Goal: Task Accomplishment & Management: Manage account settings

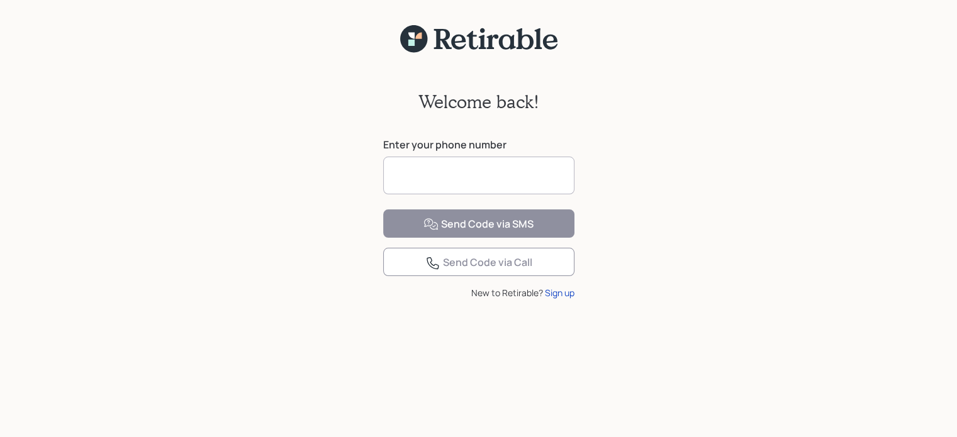
click at [442, 177] on input at bounding box center [478, 176] width 191 height 38
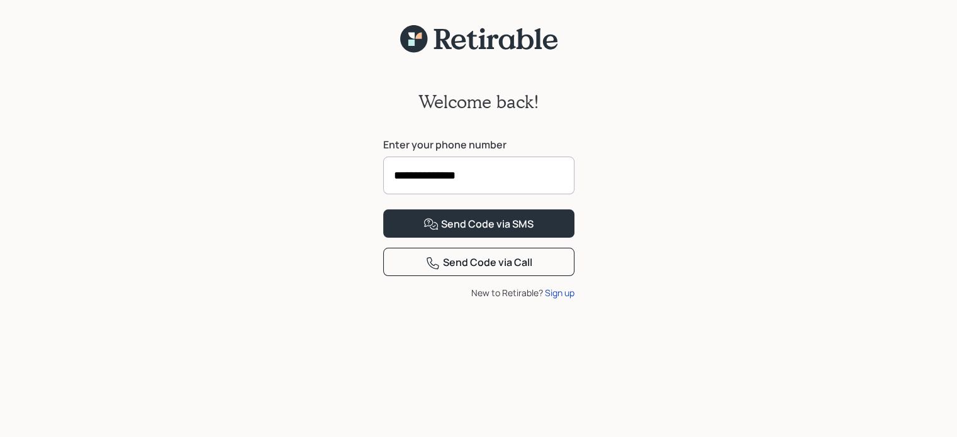
type input "**********"
click at [383, 209] on button "Send Code via SMS" at bounding box center [478, 223] width 191 height 28
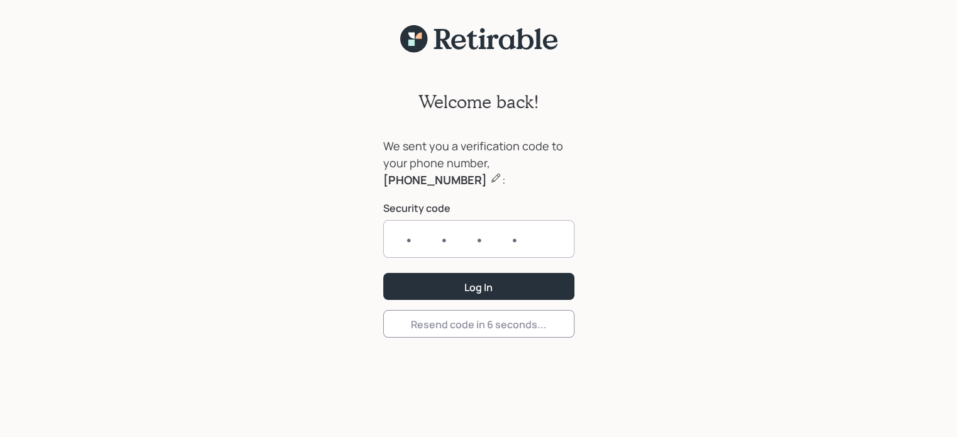
click at [405, 233] on input "text" at bounding box center [478, 239] width 191 height 38
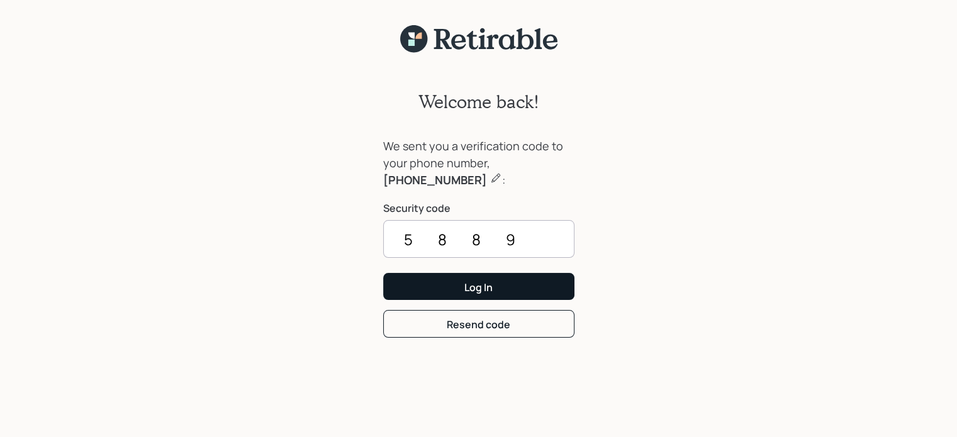
type input "5889"
click at [467, 289] on div "Log In" at bounding box center [478, 288] width 28 height 14
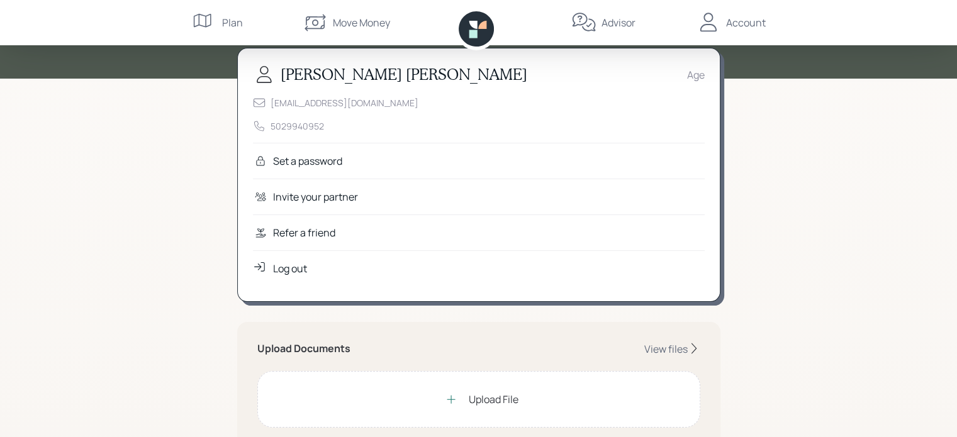
scroll to position [63, 0]
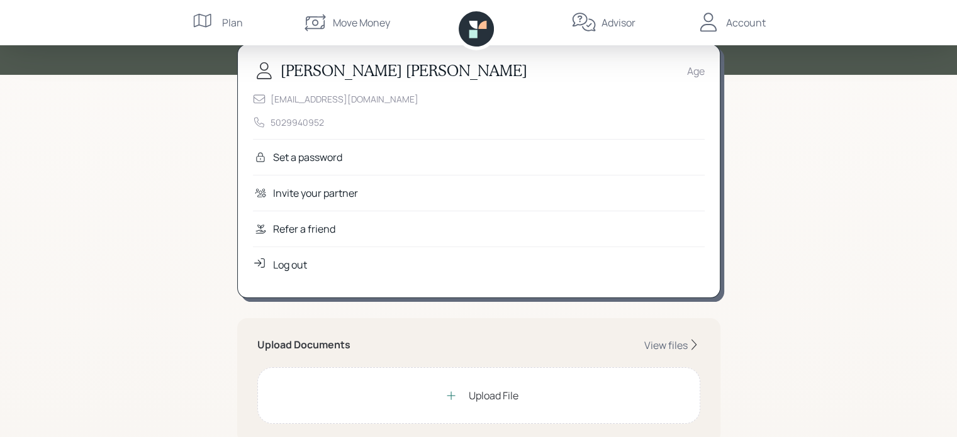
click at [331, 161] on div "Set a password" at bounding box center [307, 157] width 69 height 15
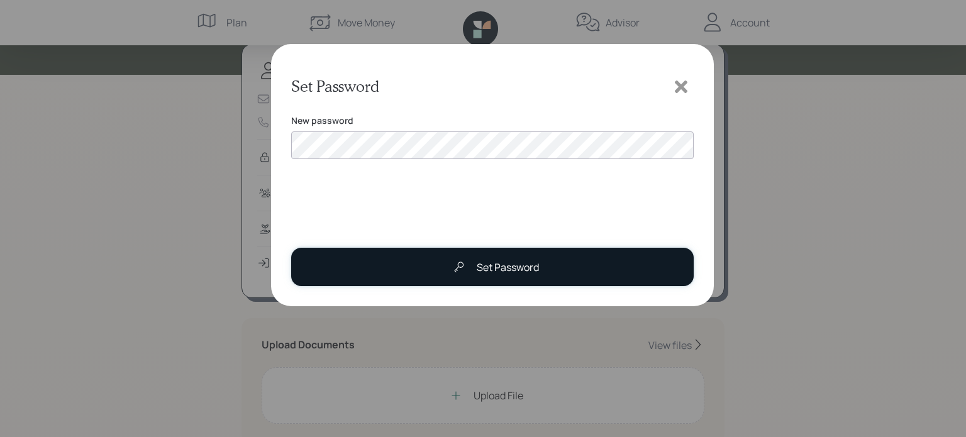
click at [526, 262] on div "Set Password" at bounding box center [508, 267] width 62 height 15
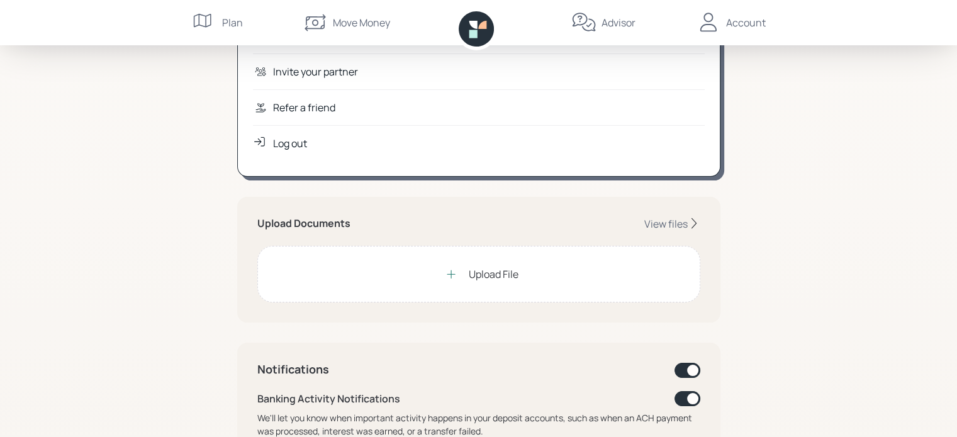
scroll to position [189, 0]
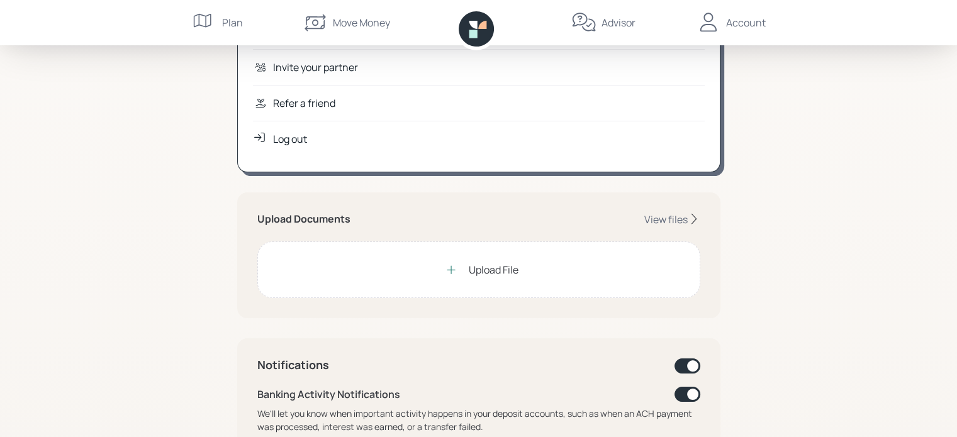
click at [503, 269] on div "Upload File" at bounding box center [494, 269] width 50 height 15
